Goal: Task Accomplishment & Management: Use online tool/utility

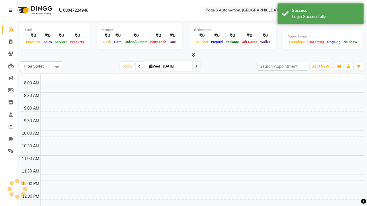
select select "en"
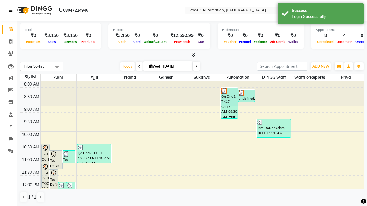
click at [12, 10] on icon at bounding box center [10, 10] width 3 height 4
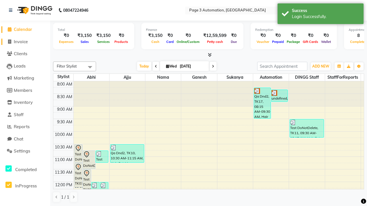
click at [25, 42] on span "Invoice" at bounding box center [21, 41] width 14 height 5
select select "2774"
select select "service"
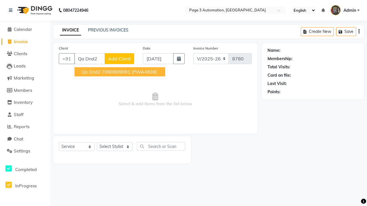
click at [120, 72] on ngb-highlight "7090909091" at bounding box center [116, 72] width 29 height 6
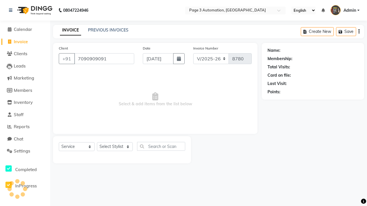
type input "7090909091"
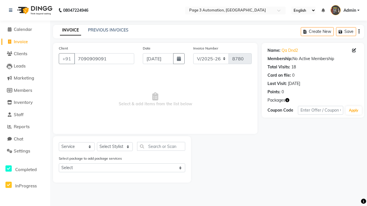
select select "71572"
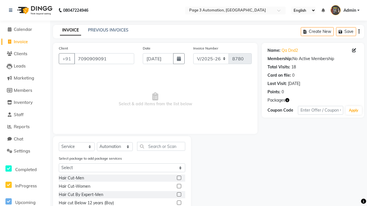
click at [178, 186] on label at bounding box center [179, 186] width 4 height 4
click at [178, 186] on input "checkbox" at bounding box center [179, 187] width 4 height 4
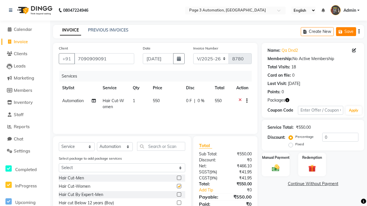
click at [346, 31] on button "Save" at bounding box center [346, 31] width 20 height 9
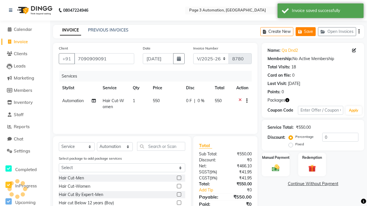
checkbox input "false"
click at [305, 31] on button "Save" at bounding box center [305, 31] width 20 height 9
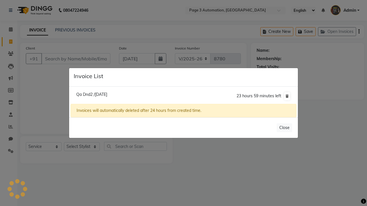
select select "2774"
select select "service"
click at [103, 94] on span "Qa Dnd2 /[DATE]" at bounding box center [91, 94] width 31 height 5
type input "7090909091"
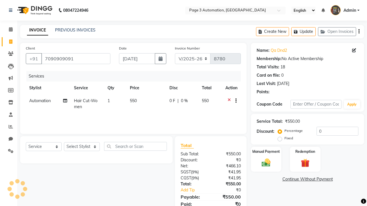
select select "712"
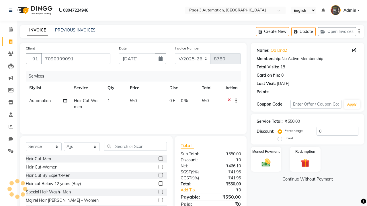
click at [160, 192] on label at bounding box center [160, 192] width 4 height 4
click at [160, 192] on input "checkbox" at bounding box center [160, 192] width 4 height 4
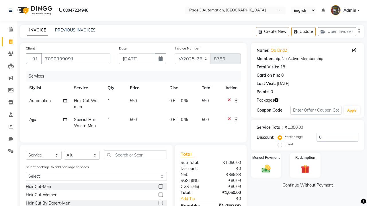
checkbox input "false"
click at [303, 31] on button "Update" at bounding box center [303, 31] width 24 height 9
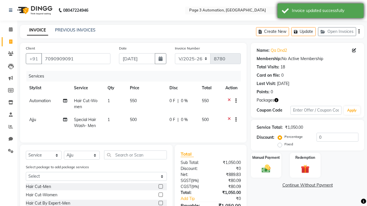
click at [320, 11] on div "Invoice updated successfully" at bounding box center [325, 11] width 67 height 6
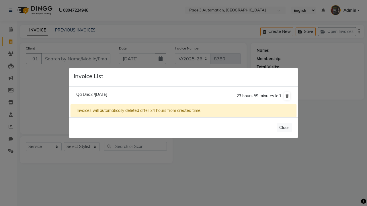
select select "2774"
select select "service"
